Goal: Task Accomplishment & Management: Use online tool/utility

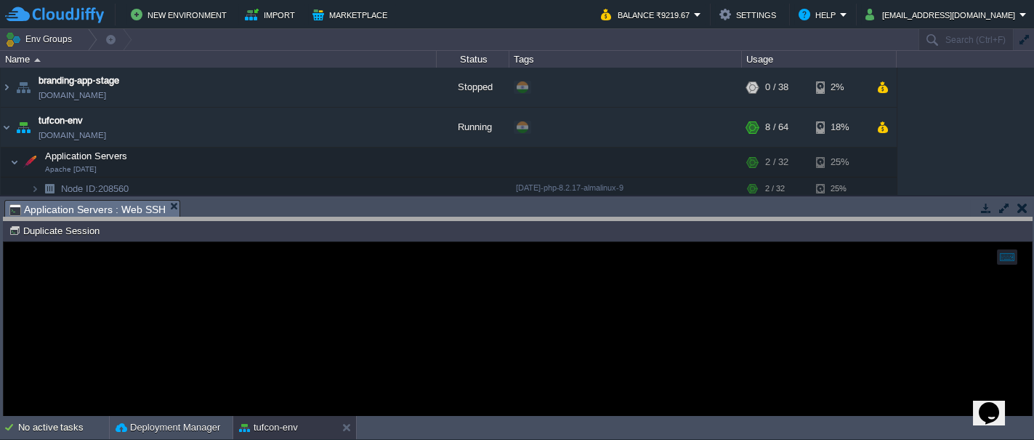
drag, startPoint x: 274, startPoint y: 213, endPoint x: 276, endPoint y: 233, distance: 20.5
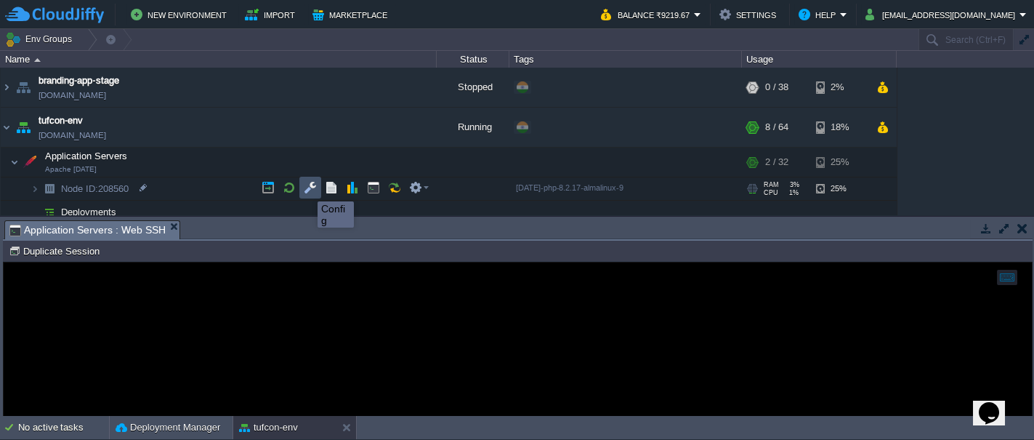
click at [307, 188] on button "button" at bounding box center [310, 187] width 13 height 13
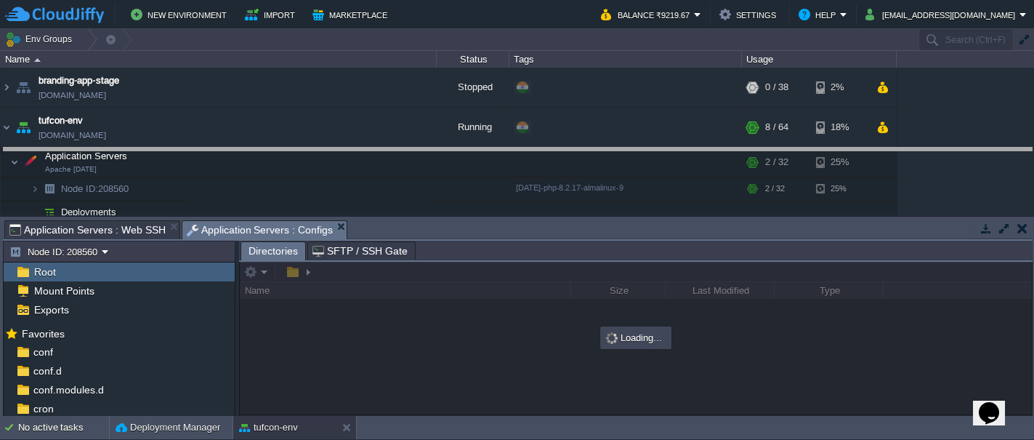
drag, startPoint x: 430, startPoint y: 231, endPoint x: 427, endPoint y: 159, distance: 72.0
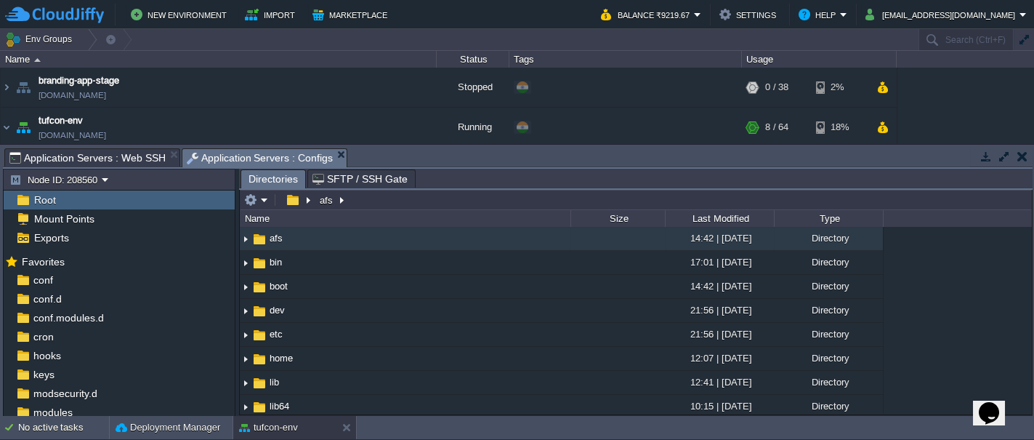
scroll to position [97, 0]
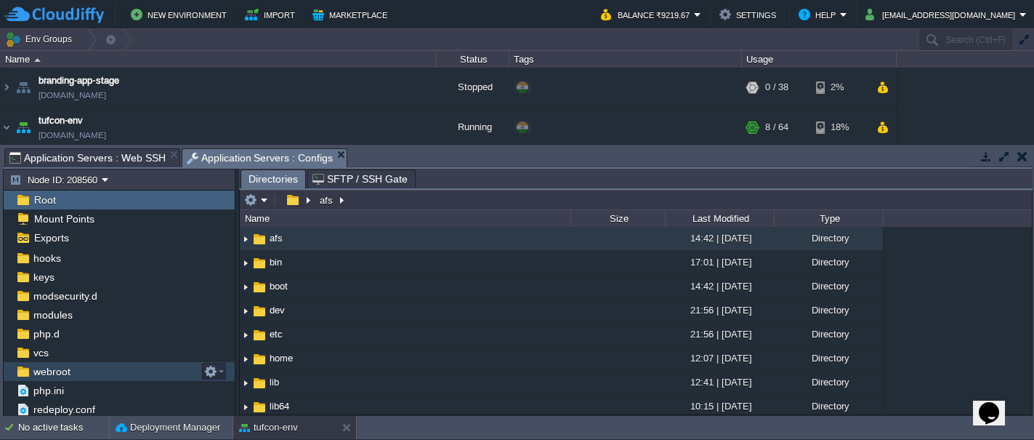
click at [62, 370] on span "webroot" at bounding box center [52, 371] width 42 height 13
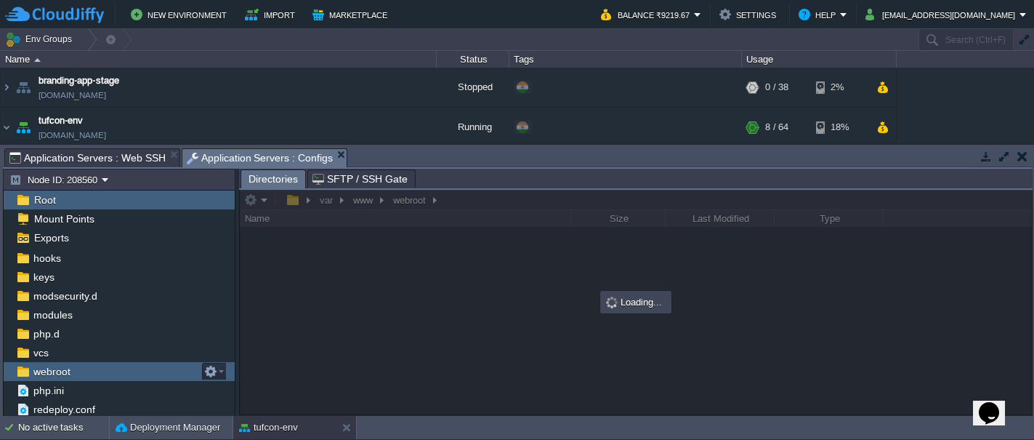
click at [62, 370] on span "webroot" at bounding box center [52, 371] width 42 height 13
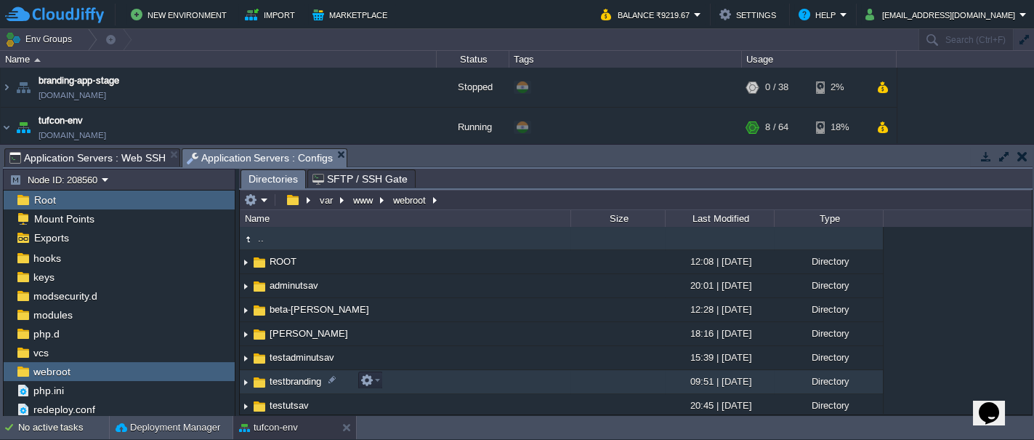
click at [273, 379] on span "testbranding" at bounding box center [296, 381] width 56 height 12
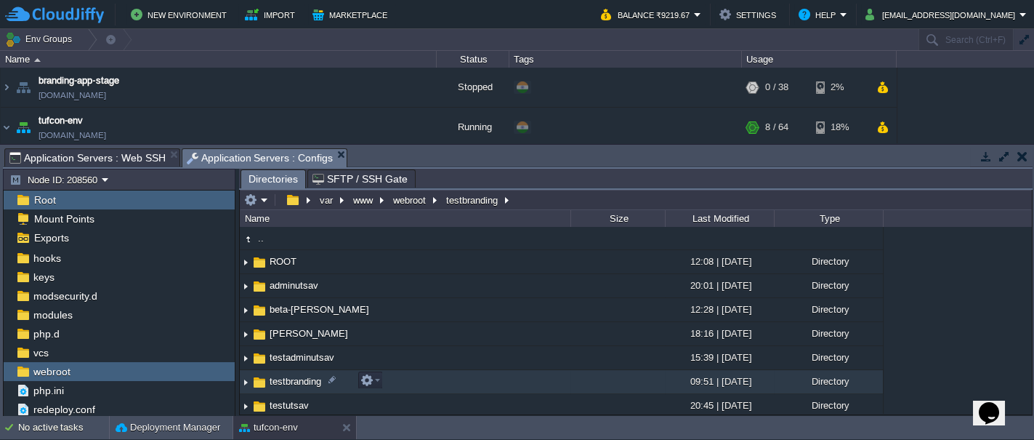
click at [273, 379] on span "testbranding" at bounding box center [296, 381] width 56 height 12
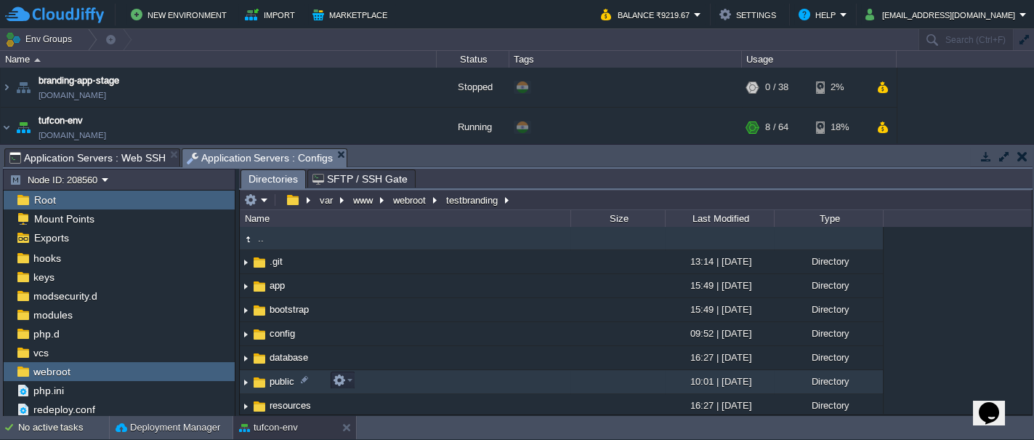
click at [275, 383] on span "public" at bounding box center [282, 381] width 29 height 12
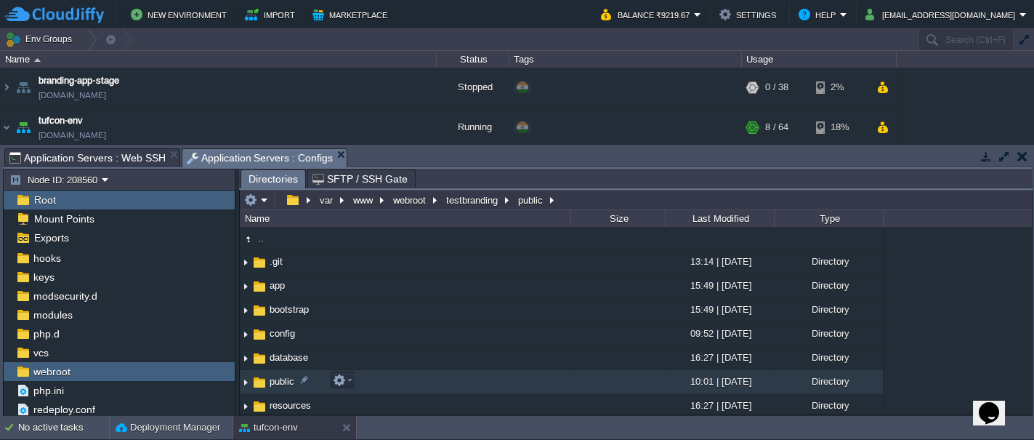
click at [275, 383] on span "public" at bounding box center [282, 381] width 29 height 12
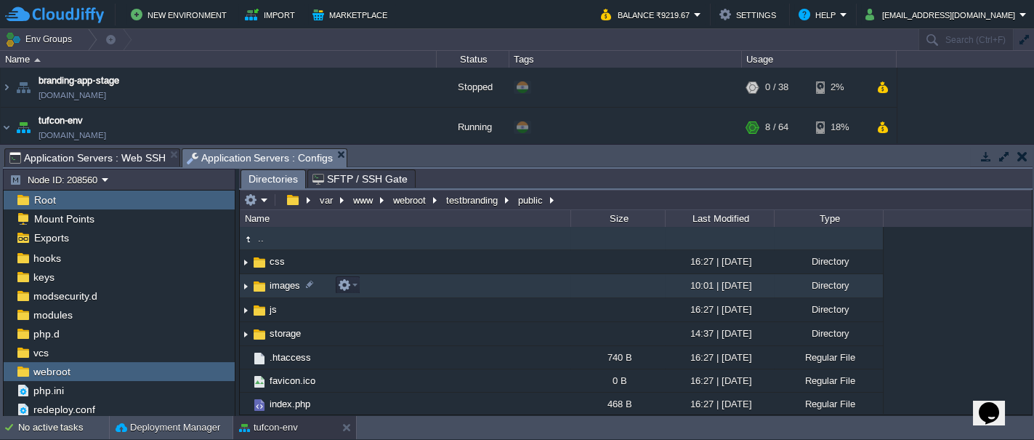
click at [257, 284] on img at bounding box center [260, 286] width 16 height 16
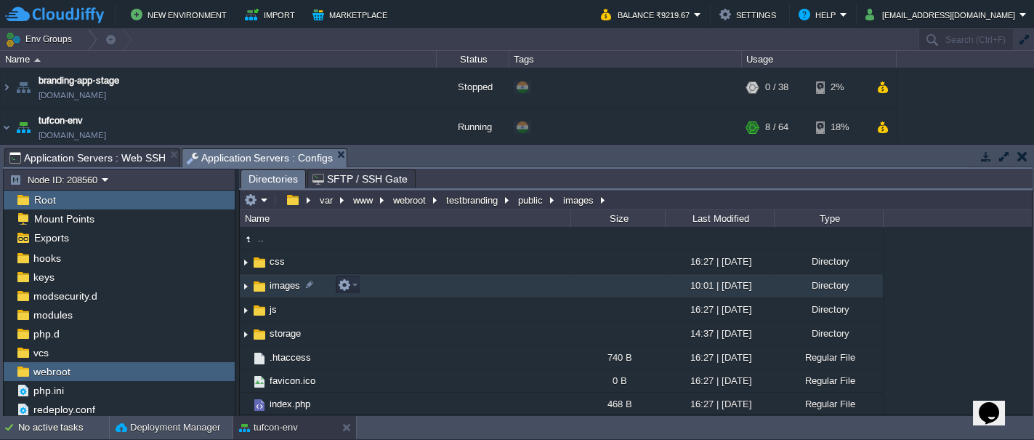
click at [257, 284] on img at bounding box center [260, 286] width 16 height 16
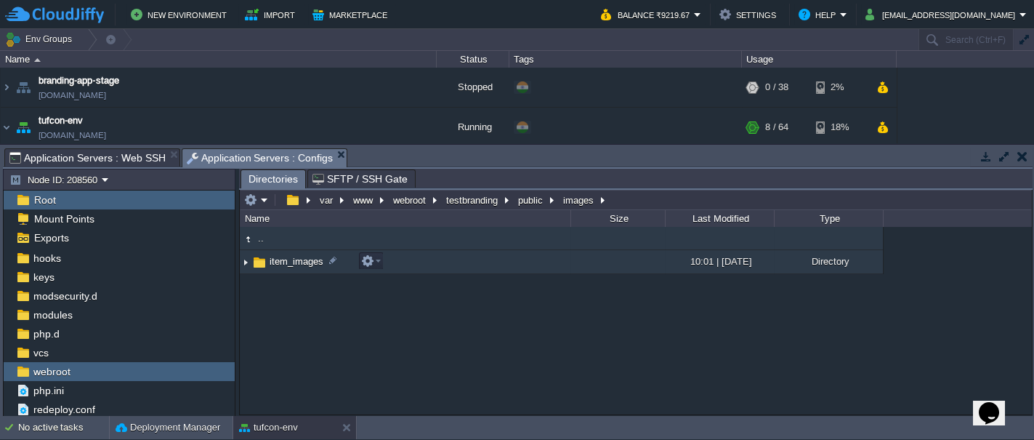
click at [262, 262] on img at bounding box center [260, 262] width 16 height 16
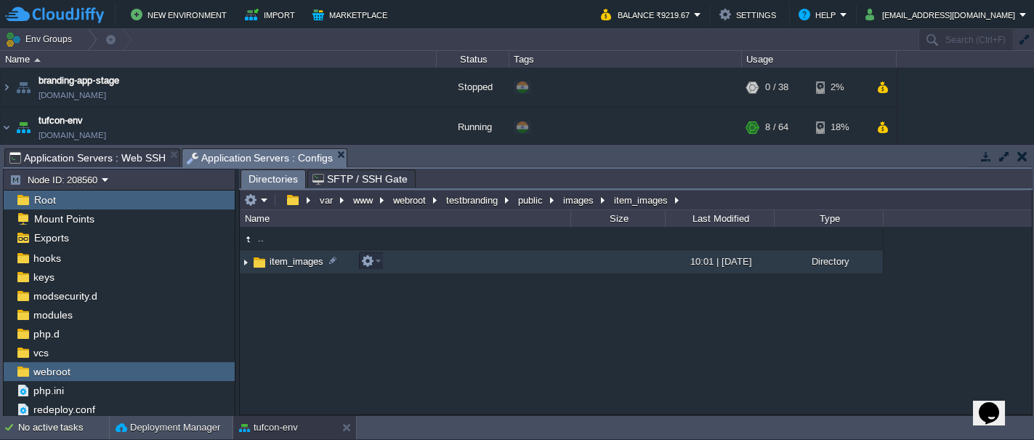
click at [262, 262] on img at bounding box center [260, 262] width 16 height 16
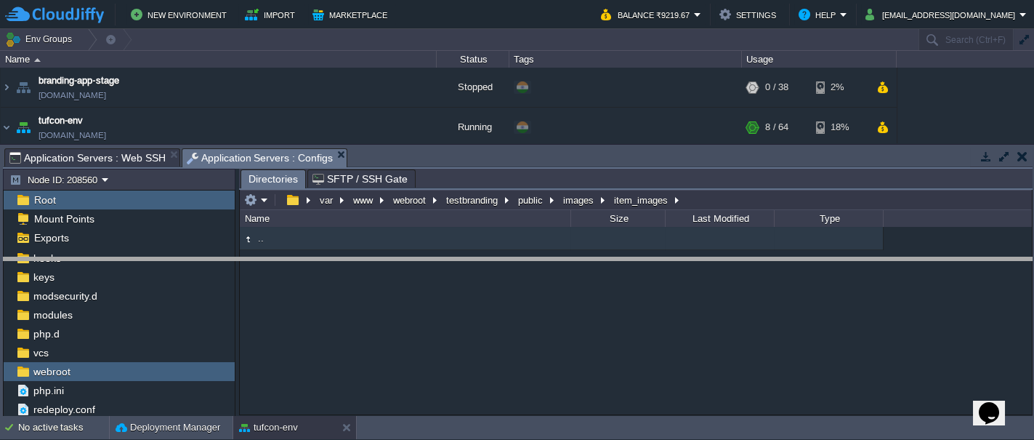
drag, startPoint x: 500, startPoint y: 153, endPoint x: 510, endPoint y: 261, distance: 108.1
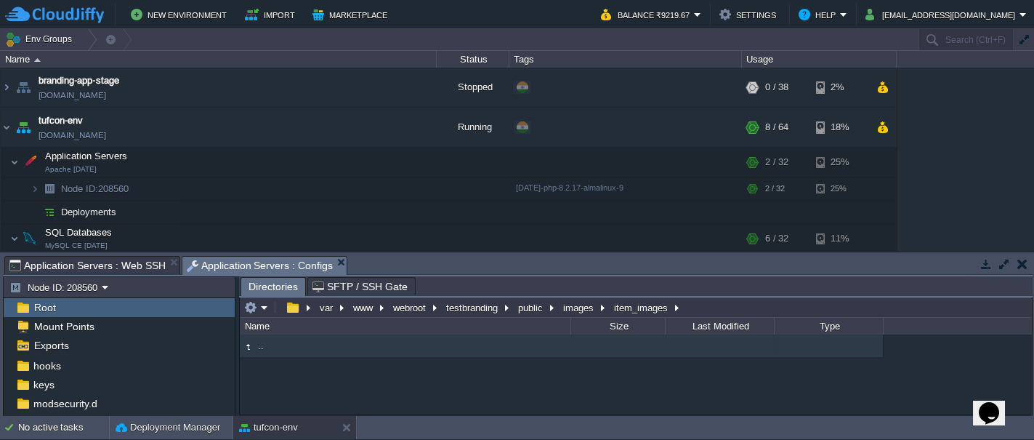
scroll to position [25, 0]
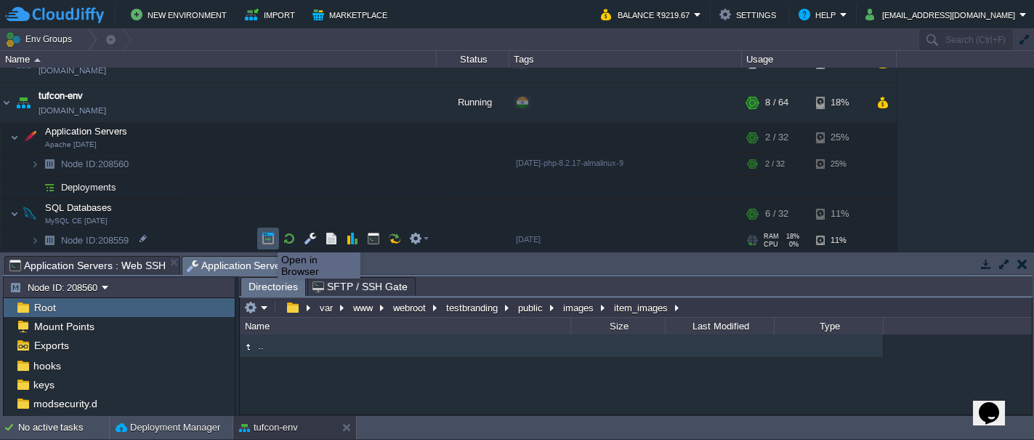
click at [267, 239] on button "button" at bounding box center [268, 238] width 13 height 13
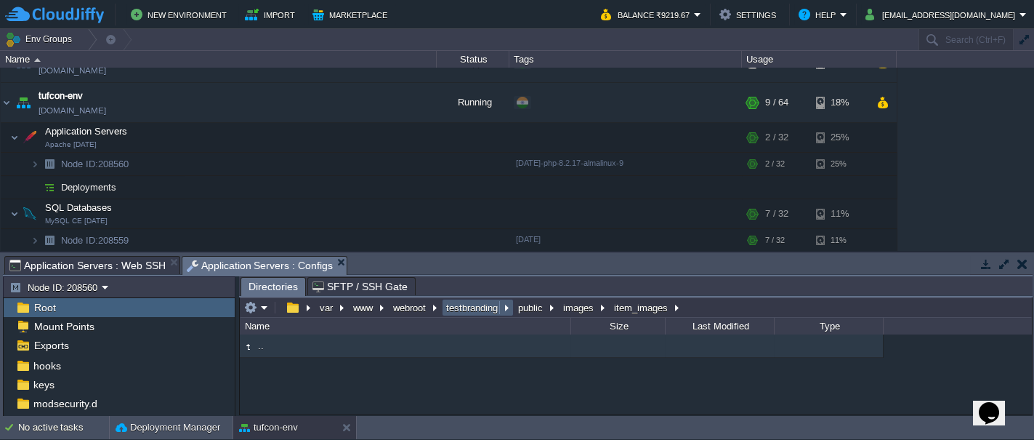
click at [478, 310] on button "testbranding" at bounding box center [472, 307] width 57 height 13
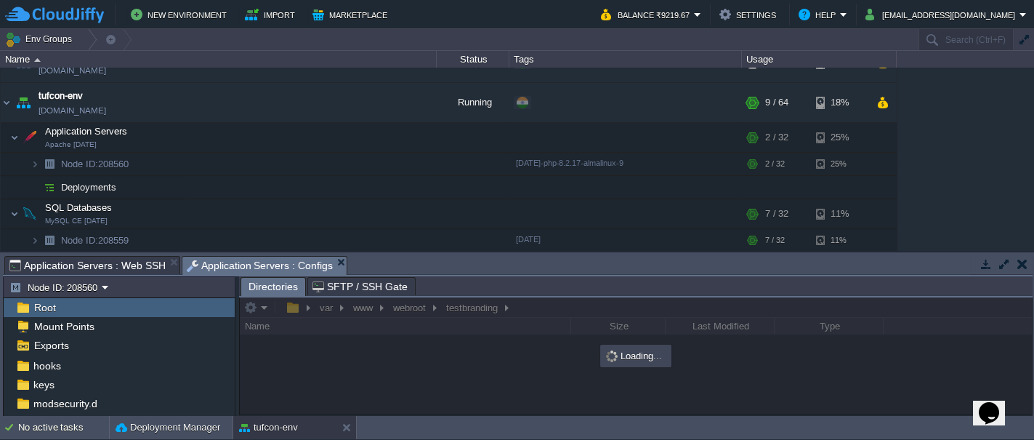
scroll to position [187, 0]
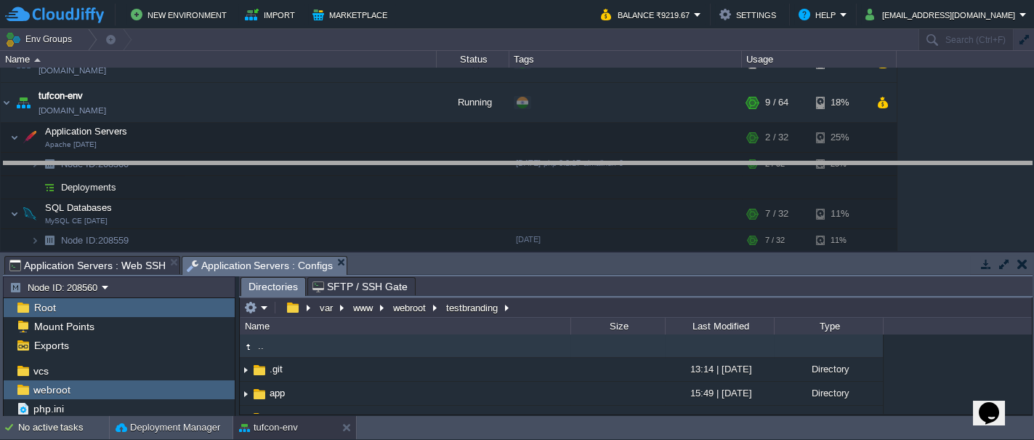
drag, startPoint x: 515, startPoint y: 269, endPoint x: 498, endPoint y: 148, distance: 121.8
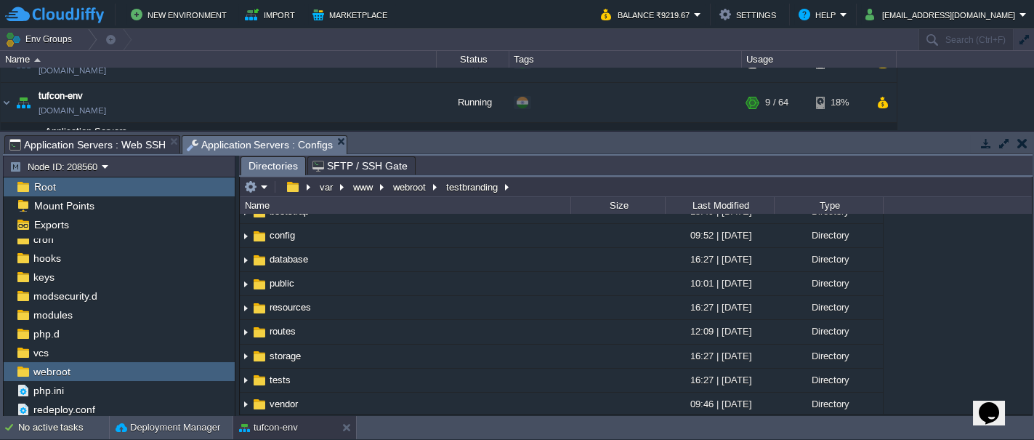
scroll to position [83, 0]
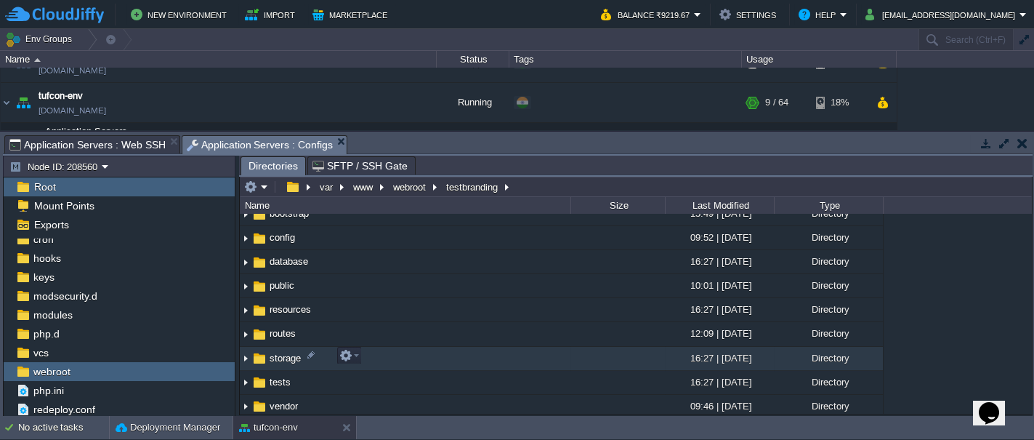
click at [244, 360] on img at bounding box center [246, 358] width 12 height 23
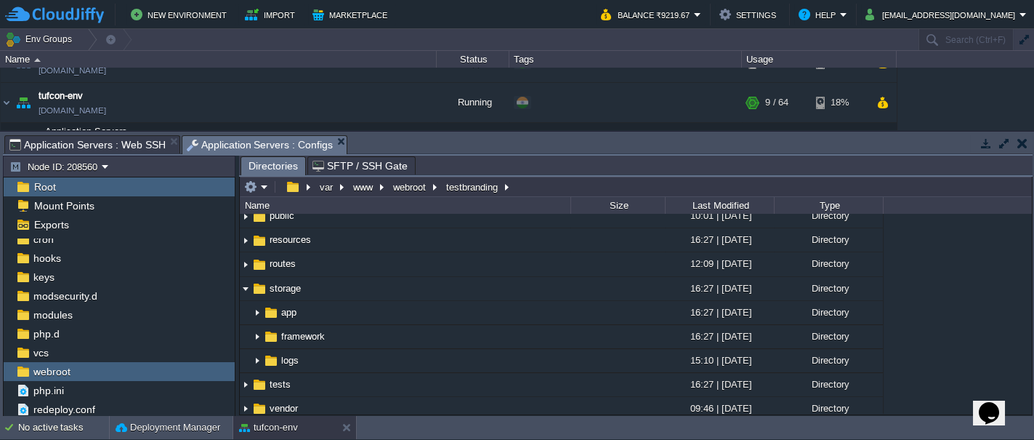
scroll to position [147, 0]
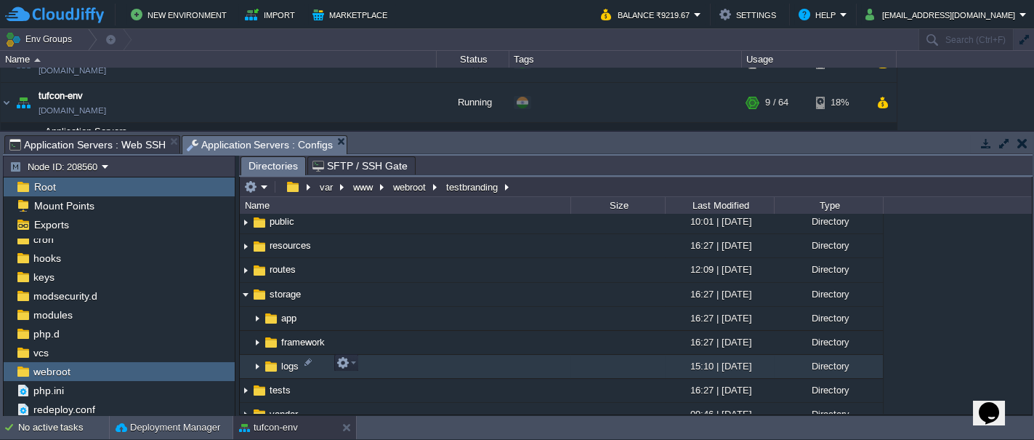
click at [257, 363] on img at bounding box center [258, 366] width 12 height 23
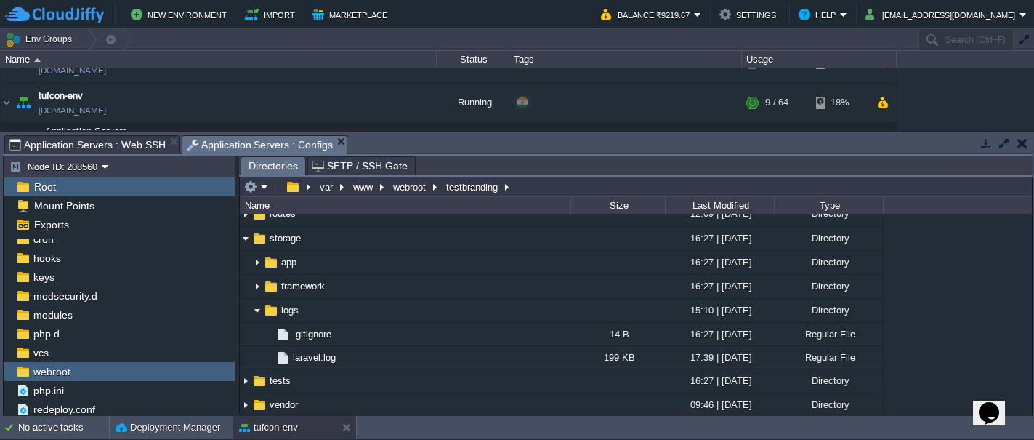
scroll to position [199, 0]
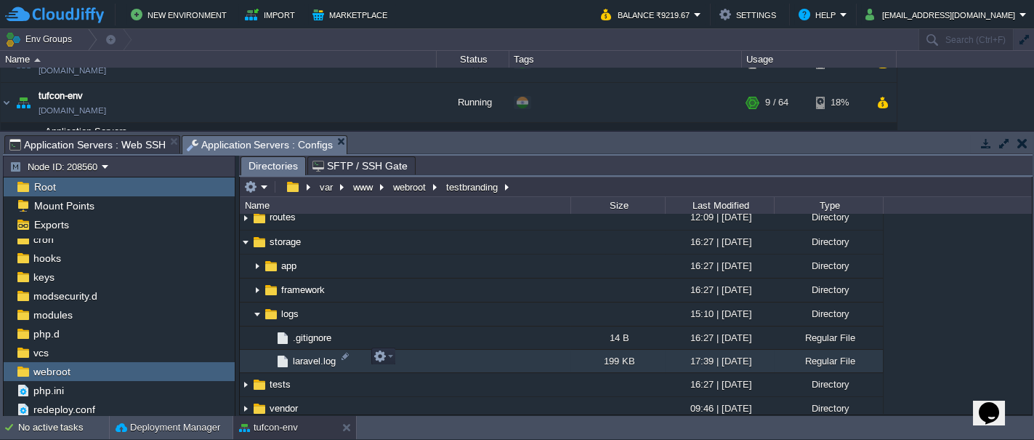
click at [308, 355] on span "laravel.log" at bounding box center [314, 361] width 47 height 12
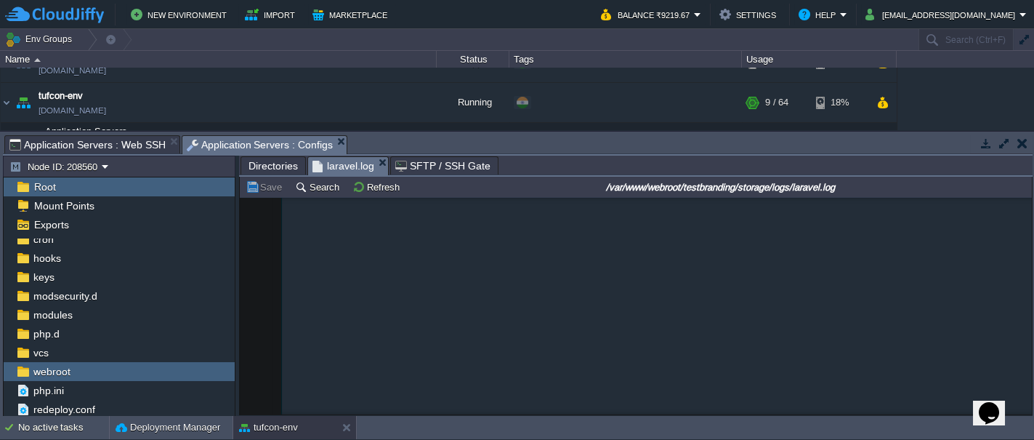
scroll to position [26890, 0]
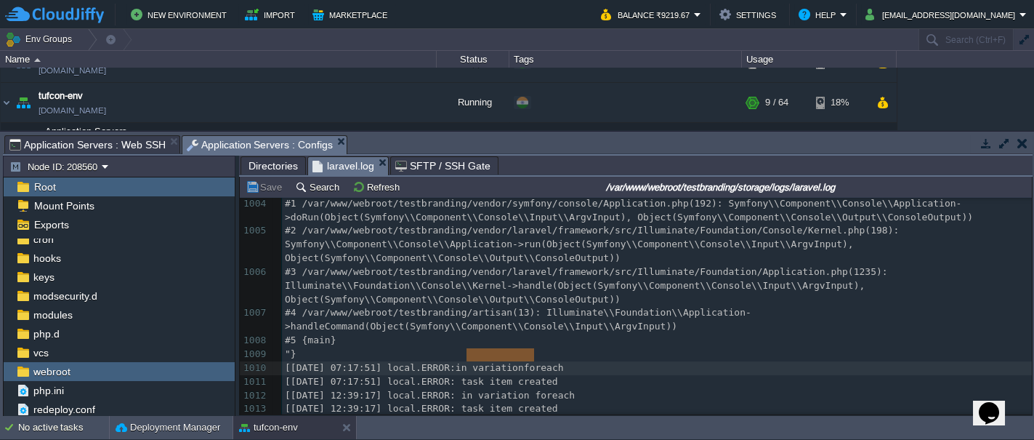
type textarea "in variation foreach"
drag, startPoint x: 465, startPoint y: 352, endPoint x: 583, endPoint y: 343, distance: 118.1
click at [467, 389] on pre "[[DATE] 12:39:17] local.ERROR: in variation foreach" at bounding box center [657, 396] width 750 height 14
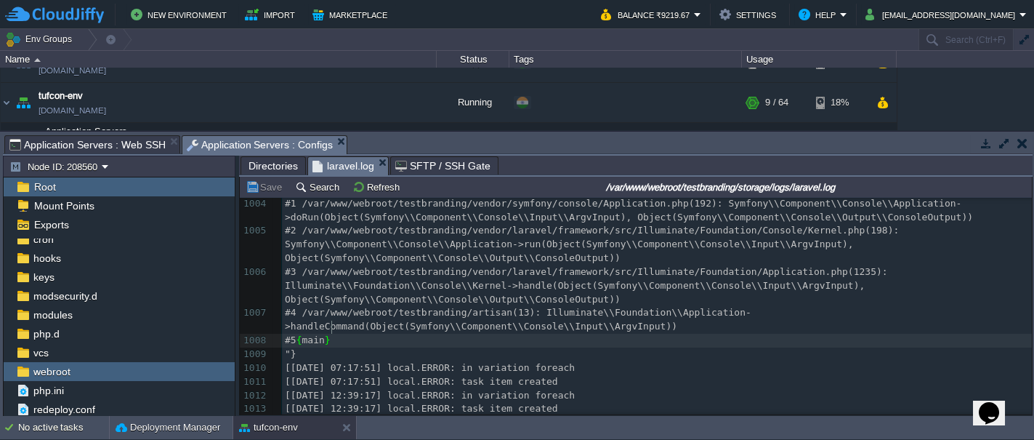
type textarea "minate\\Foundation\\Console\\Kernel->handle(Object(Symfony\\Component\\Console\…"
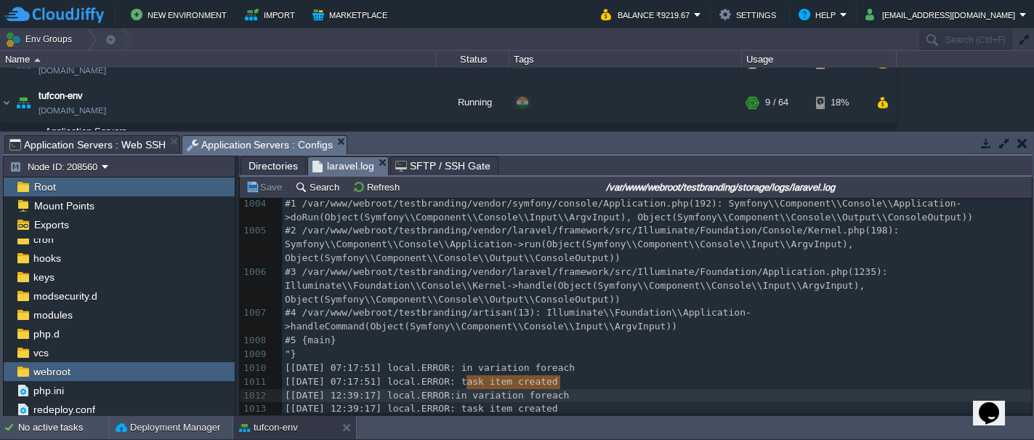
type textarea "in variation foreach"
drag, startPoint x: 467, startPoint y: 377, endPoint x: 571, endPoint y: 380, distance: 104.7
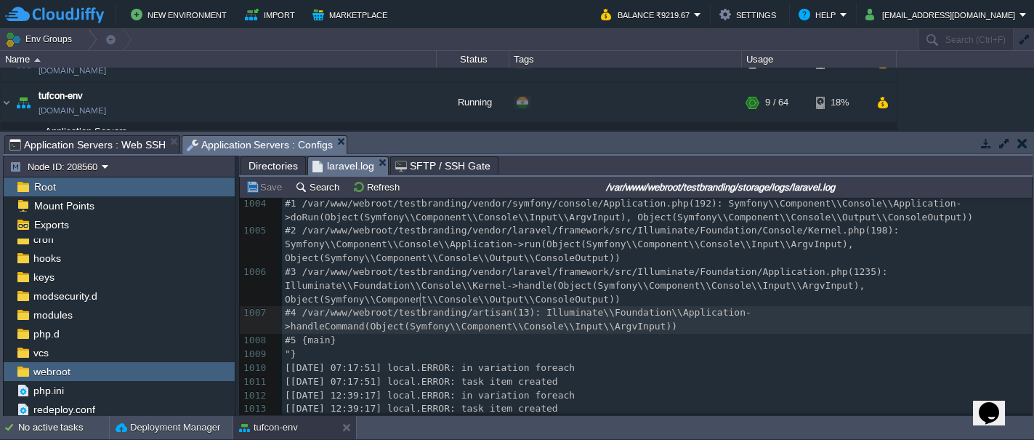
click at [419, 293] on div "x [ [DATE] 10:10:22 ] local.ERROR: SQLSTATE[HY000] [2002] Connection refused (C…" at bounding box center [657, 183] width 750 height 493
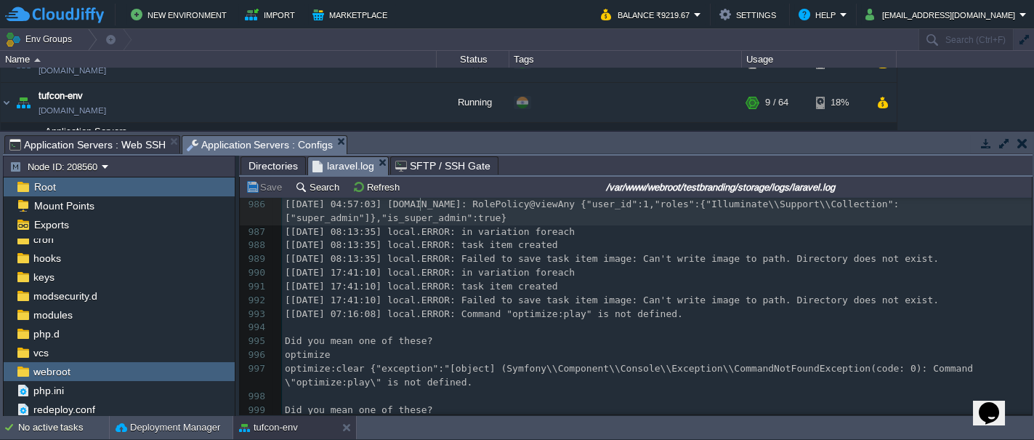
scroll to position [0, 0]
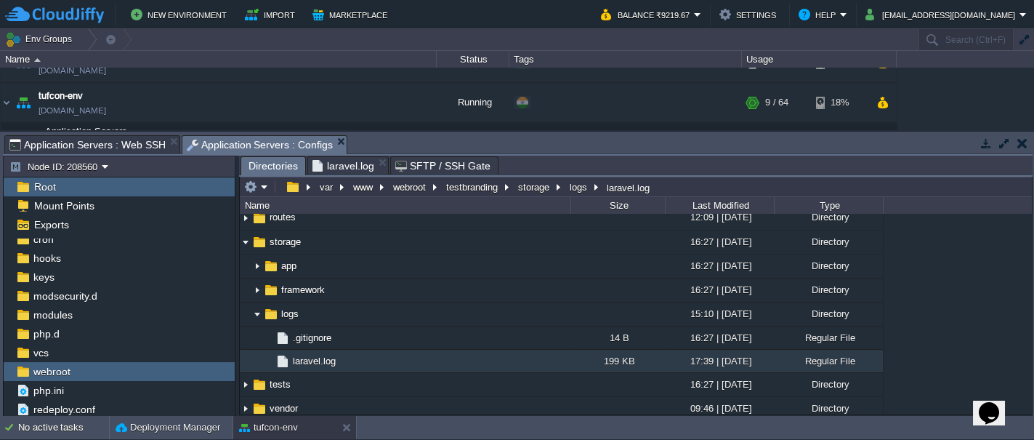
click at [259, 166] on span "Directories" at bounding box center [273, 166] width 49 height 18
click at [529, 189] on button "storage" at bounding box center [534, 186] width 37 height 13
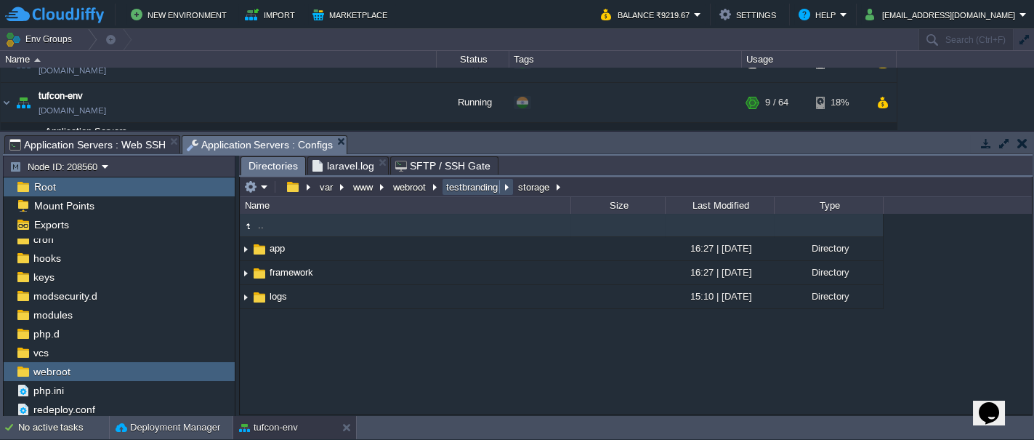
click at [458, 184] on button "testbranding" at bounding box center [472, 186] width 57 height 13
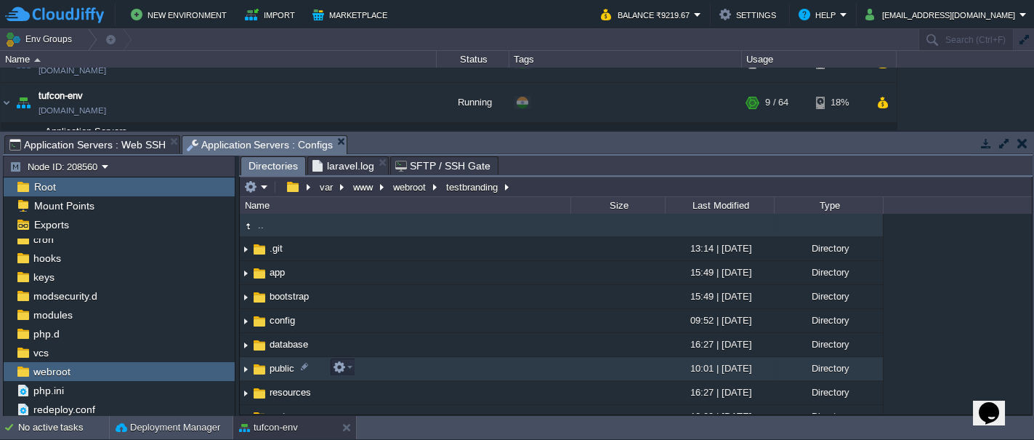
click at [265, 367] on img at bounding box center [260, 369] width 16 height 16
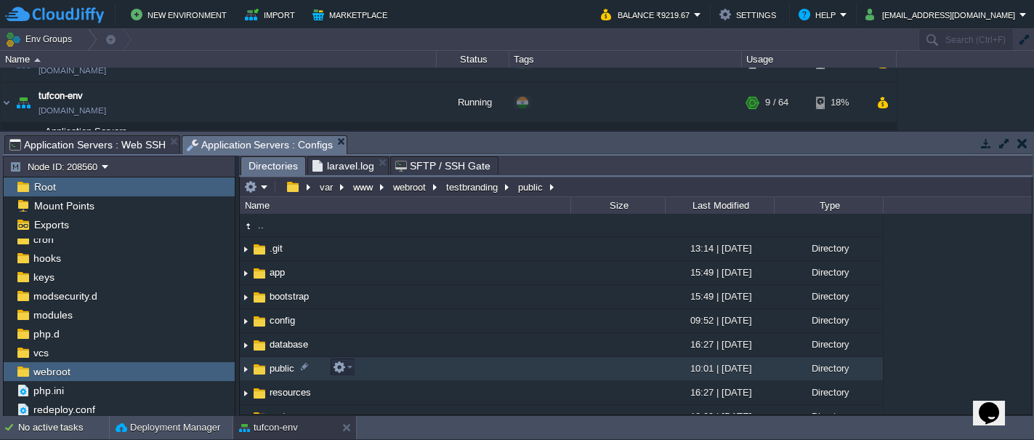
click at [265, 367] on img at bounding box center [260, 369] width 16 height 16
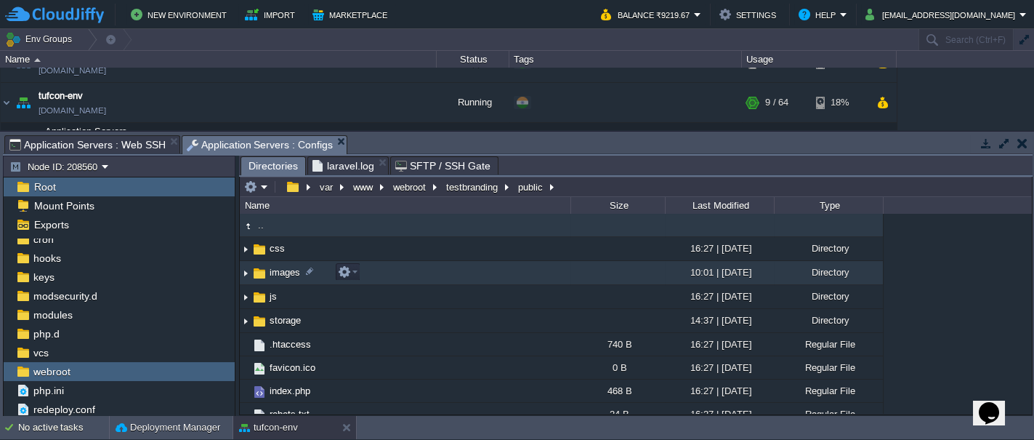
click at [285, 273] on span "images" at bounding box center [285, 272] width 35 height 12
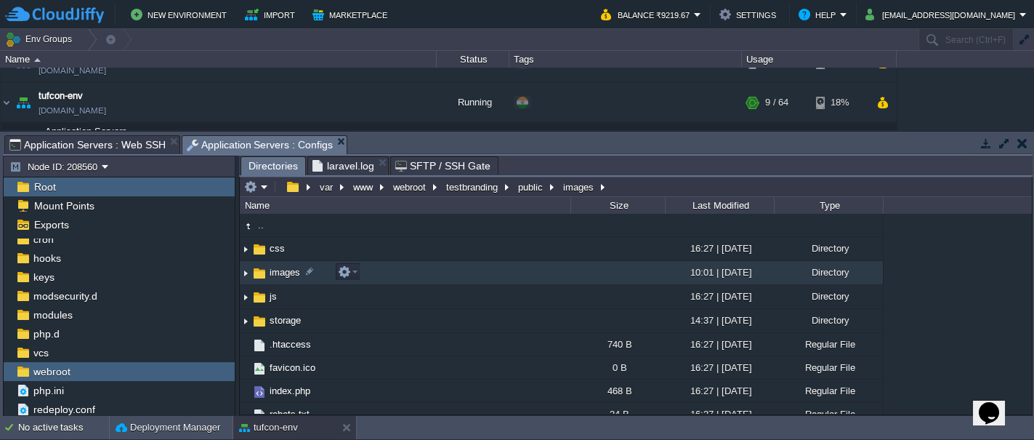
click at [285, 273] on span "images" at bounding box center [285, 272] width 35 height 12
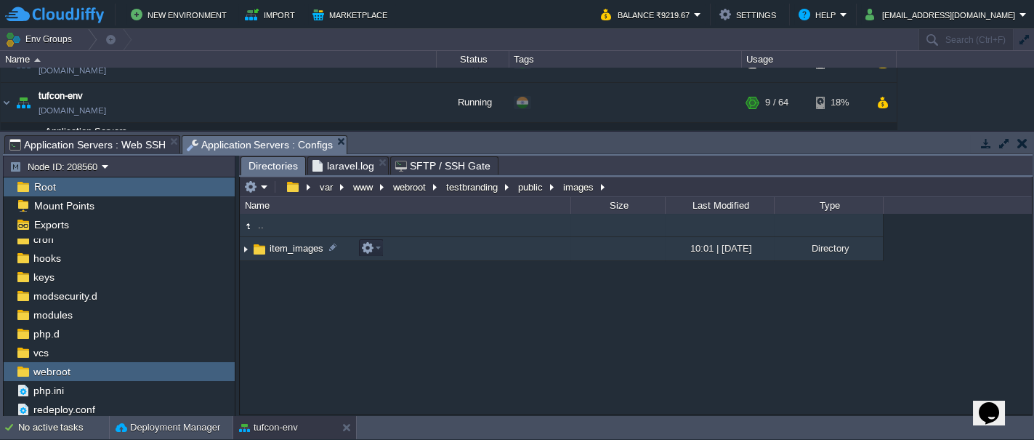
click at [286, 249] on span "item_images" at bounding box center [297, 248] width 58 height 12
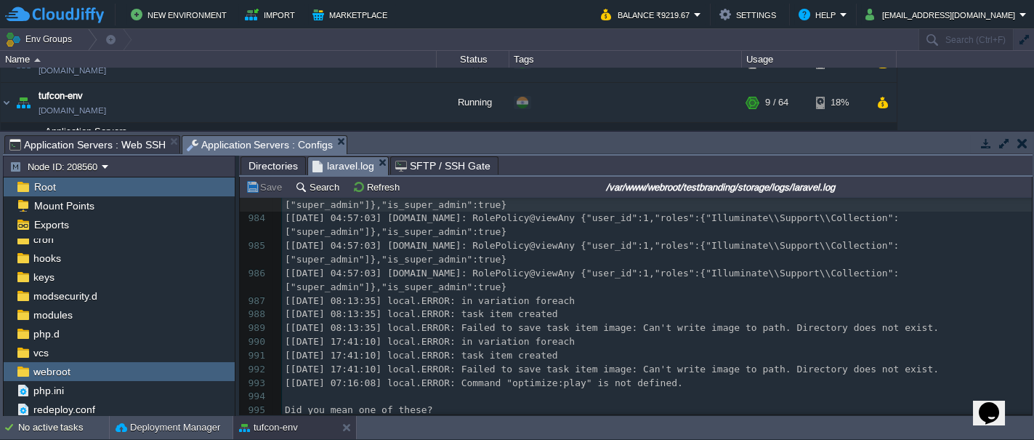
click at [344, 163] on span "laravel.log" at bounding box center [344, 166] width 62 height 18
click at [517, 386] on span "[[DATE] 07:16:08] local.ERROR: Command "optimize:play" is not defined." at bounding box center [484, 382] width 398 height 11
click at [596, 363] on div "x [ [DATE] 10:10:22 ] local.ERROR: SQLSTATE[HY000] [2002] Connection refused (C…" at bounding box center [657, 349] width 750 height 877
